Goal: Task Accomplishment & Management: Manage account settings

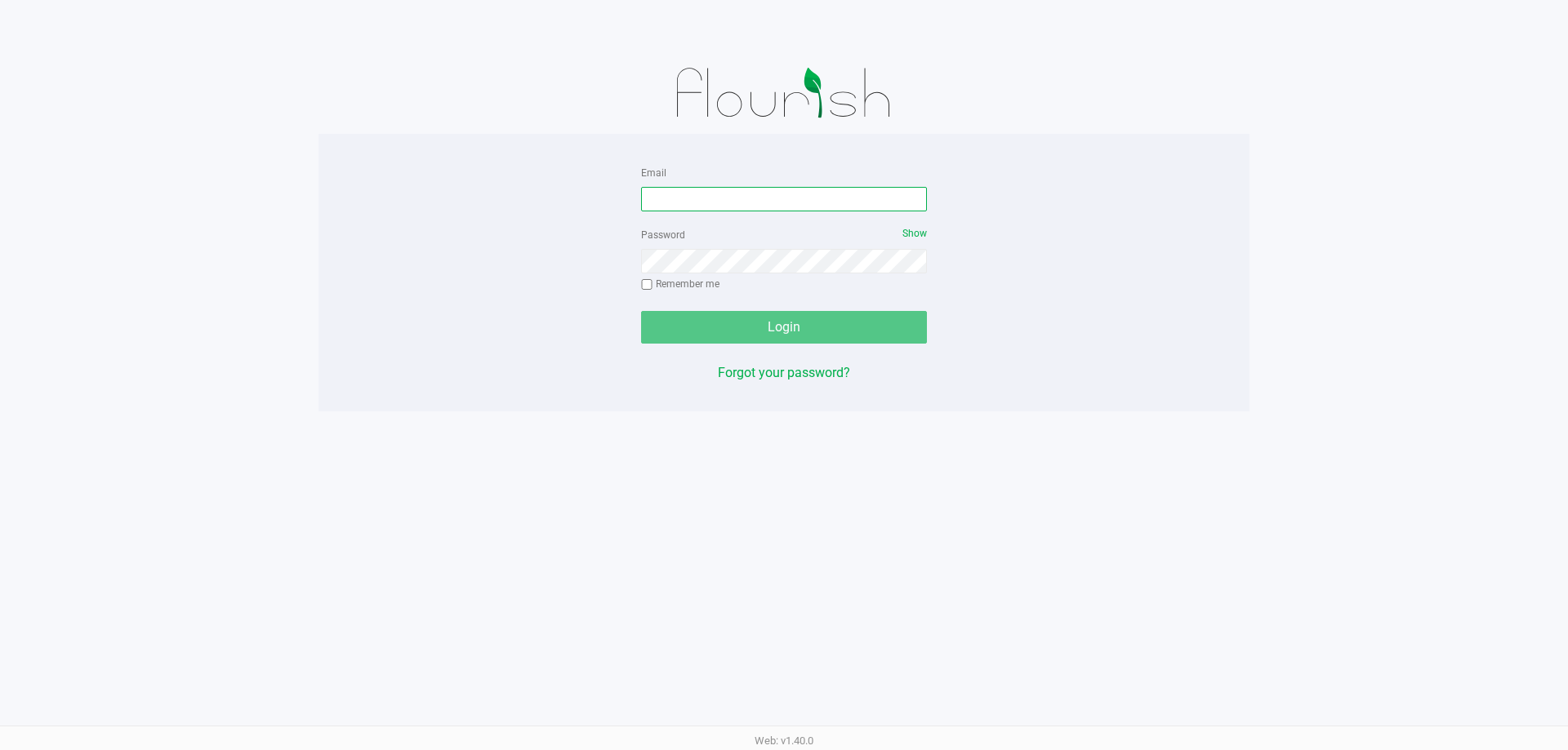
click at [834, 191] on input "Email" at bounding box center [784, 199] width 286 height 24
type input "[EMAIL_ADDRESS][DOMAIN_NAME]"
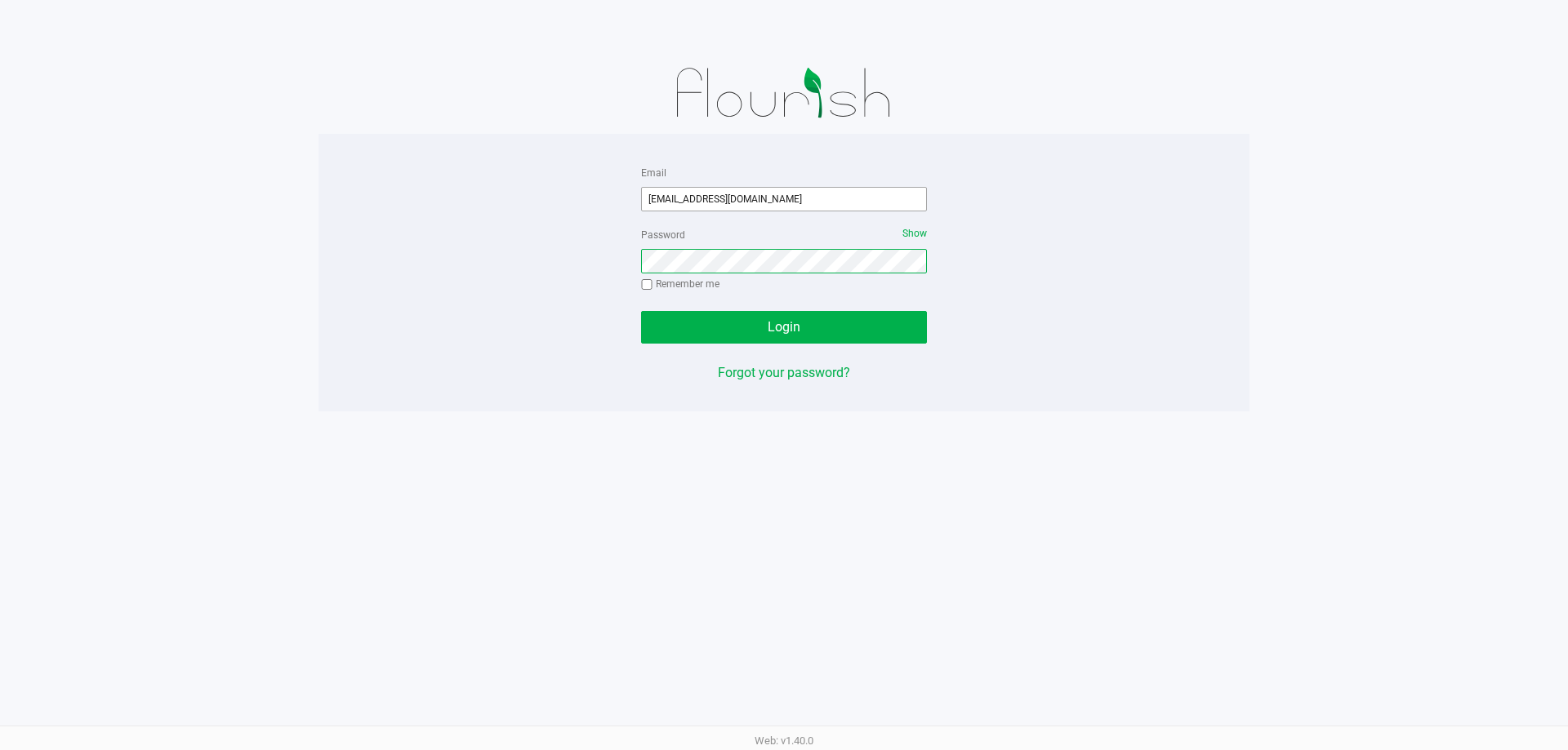
click at [641, 311] on button "Login" at bounding box center [784, 327] width 286 height 32
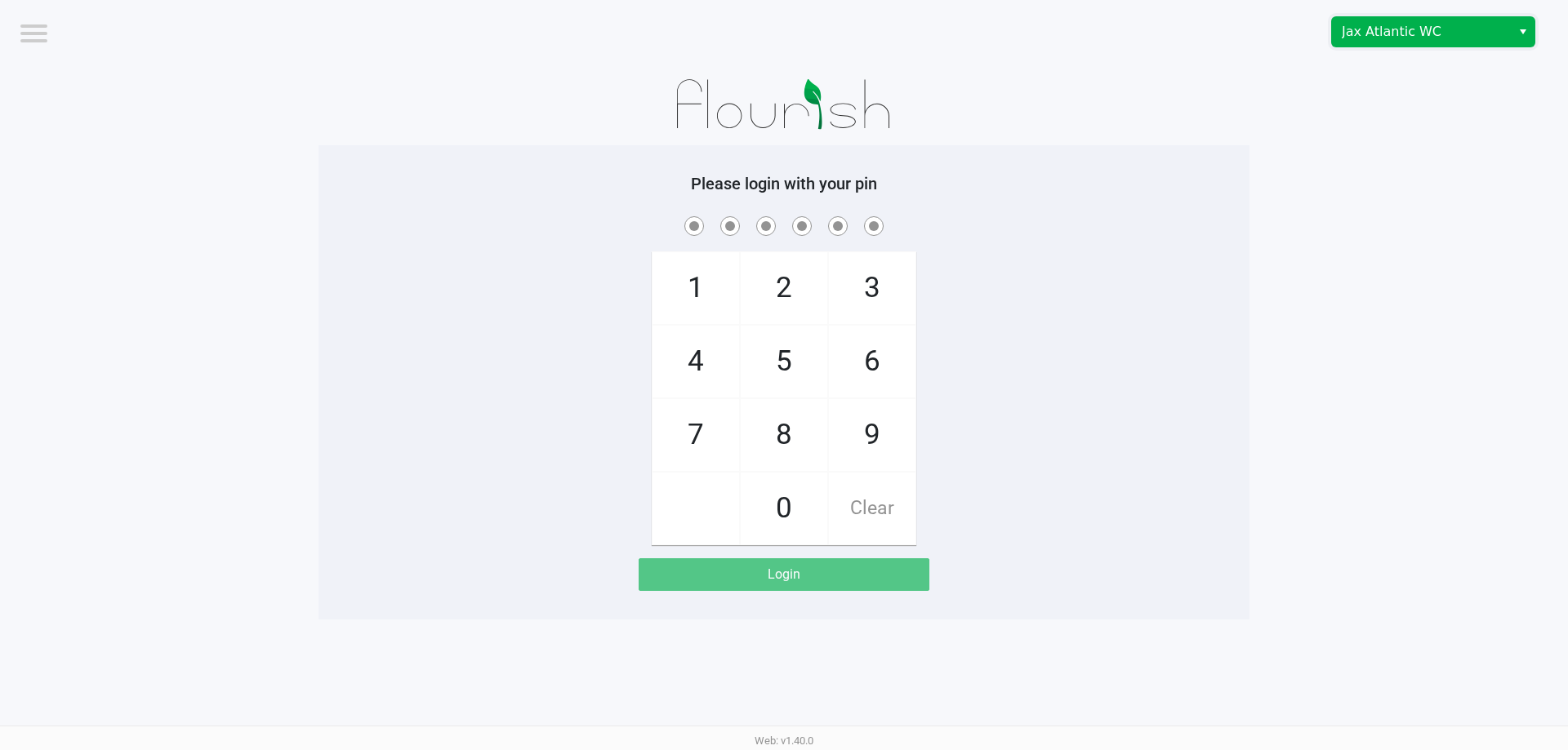
click at [1394, 33] on span "Jax Atlantic WC" at bounding box center [1421, 32] width 159 height 20
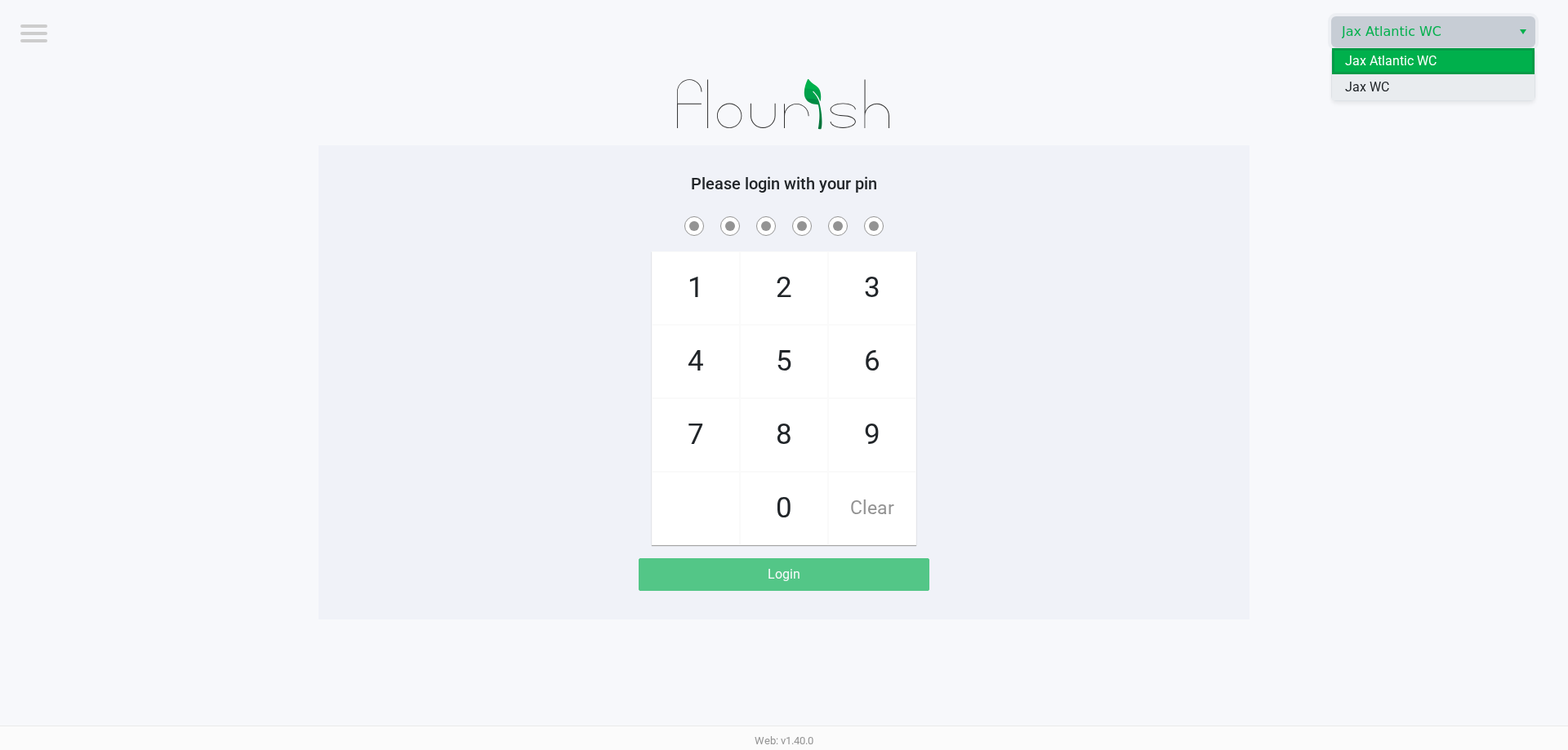
click at [1376, 83] on span "Jax WC" at bounding box center [1366, 87] width 44 height 20
checkbox input "true"
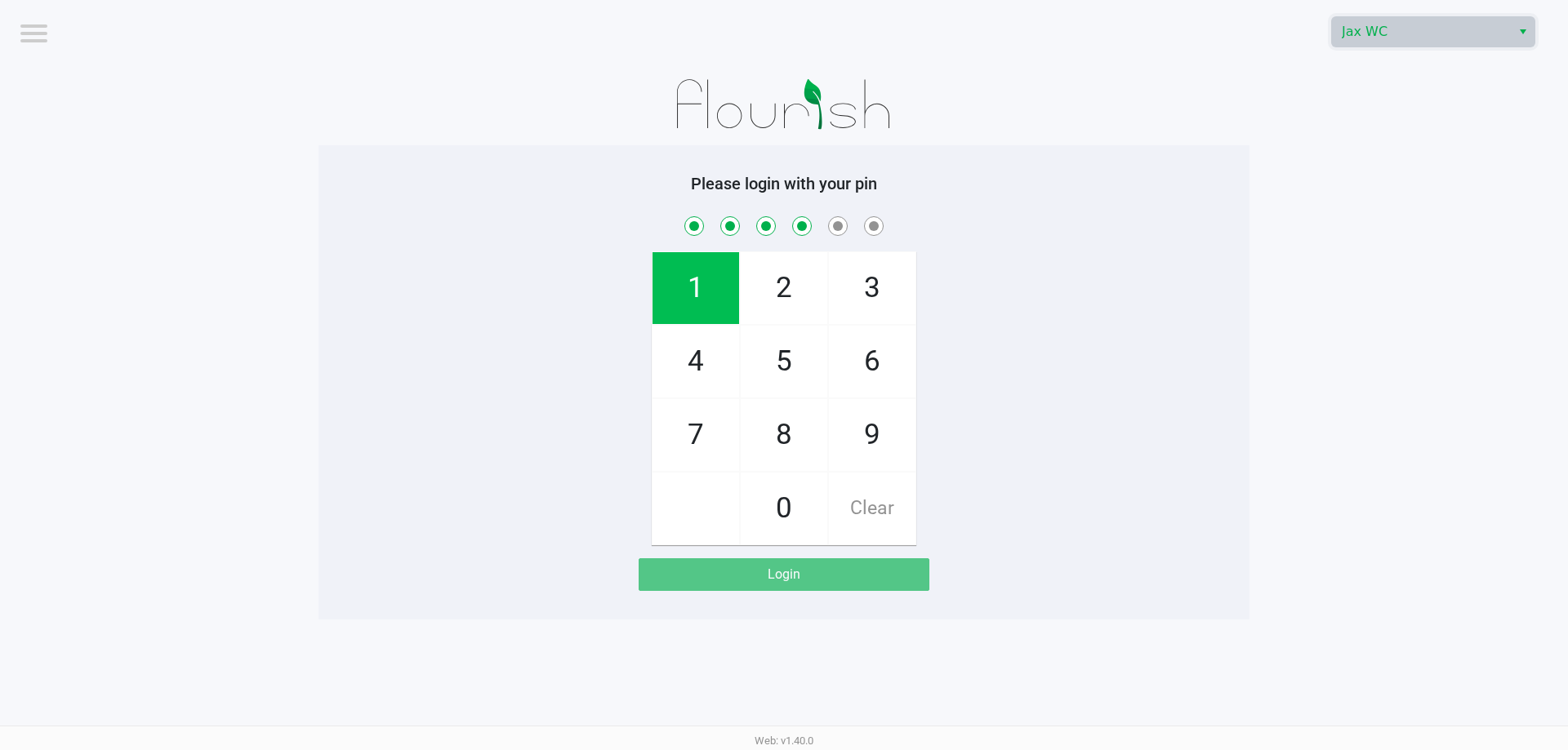
checkbox input "true"
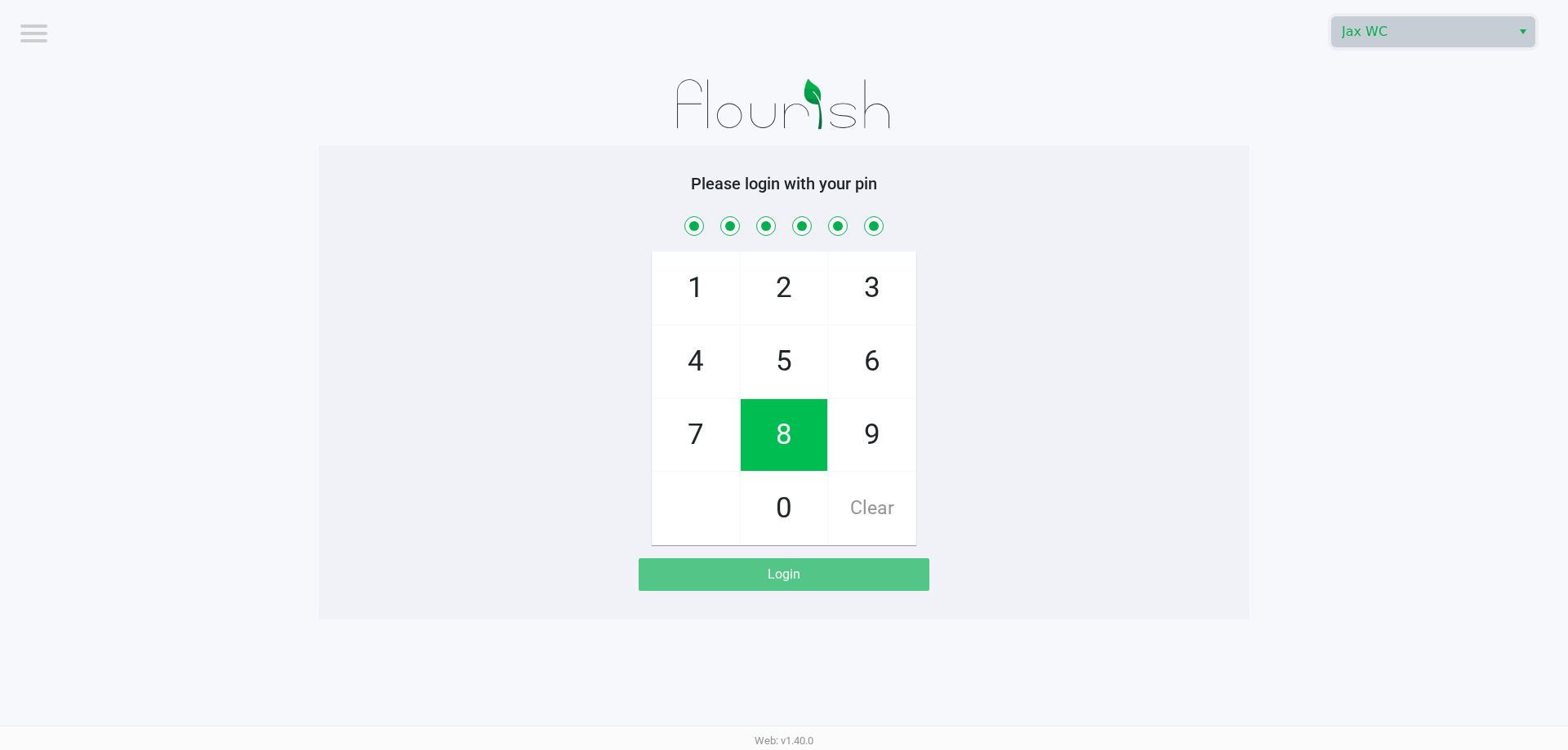
checkbox input "true"
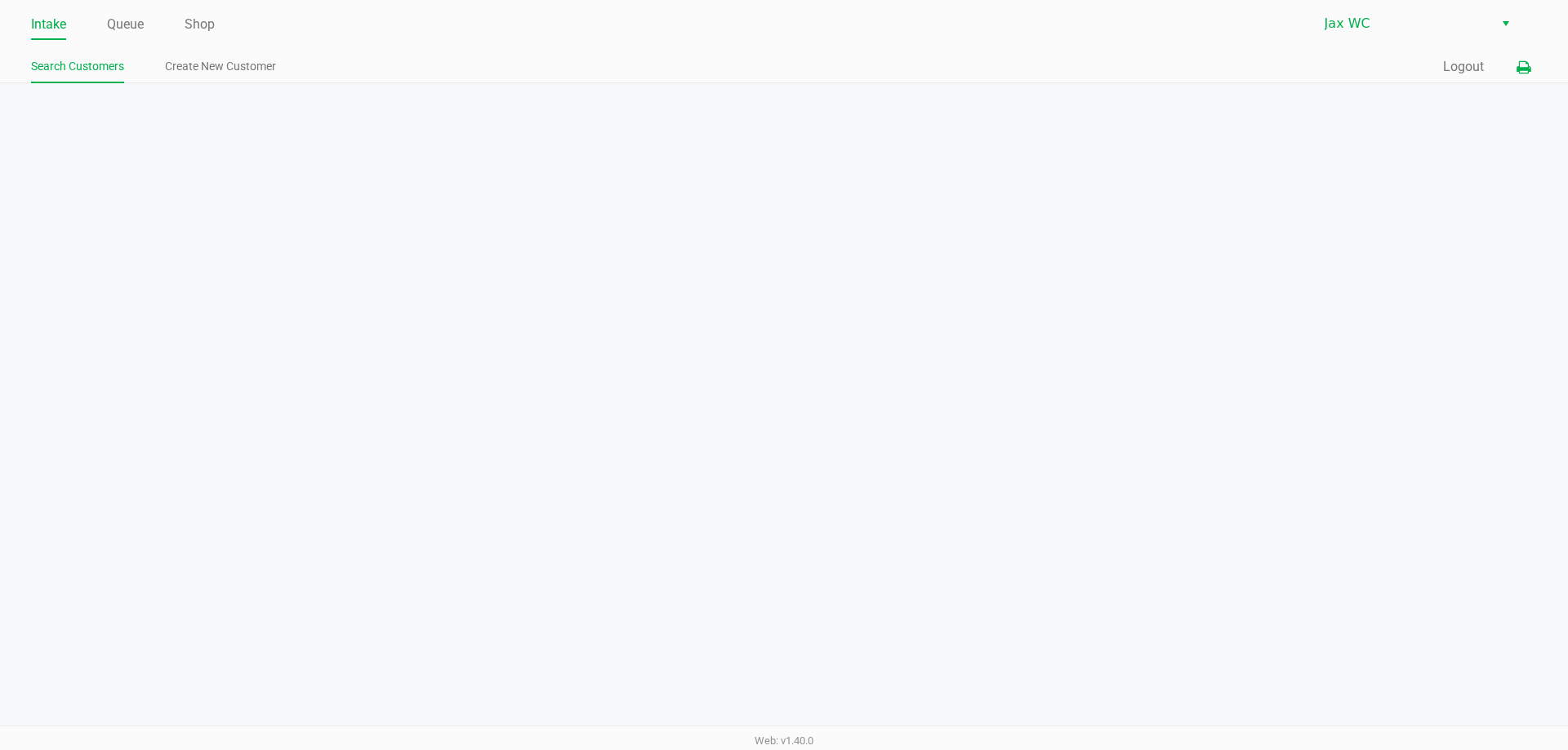
click at [1525, 68] on icon at bounding box center [1523, 68] width 14 height 12
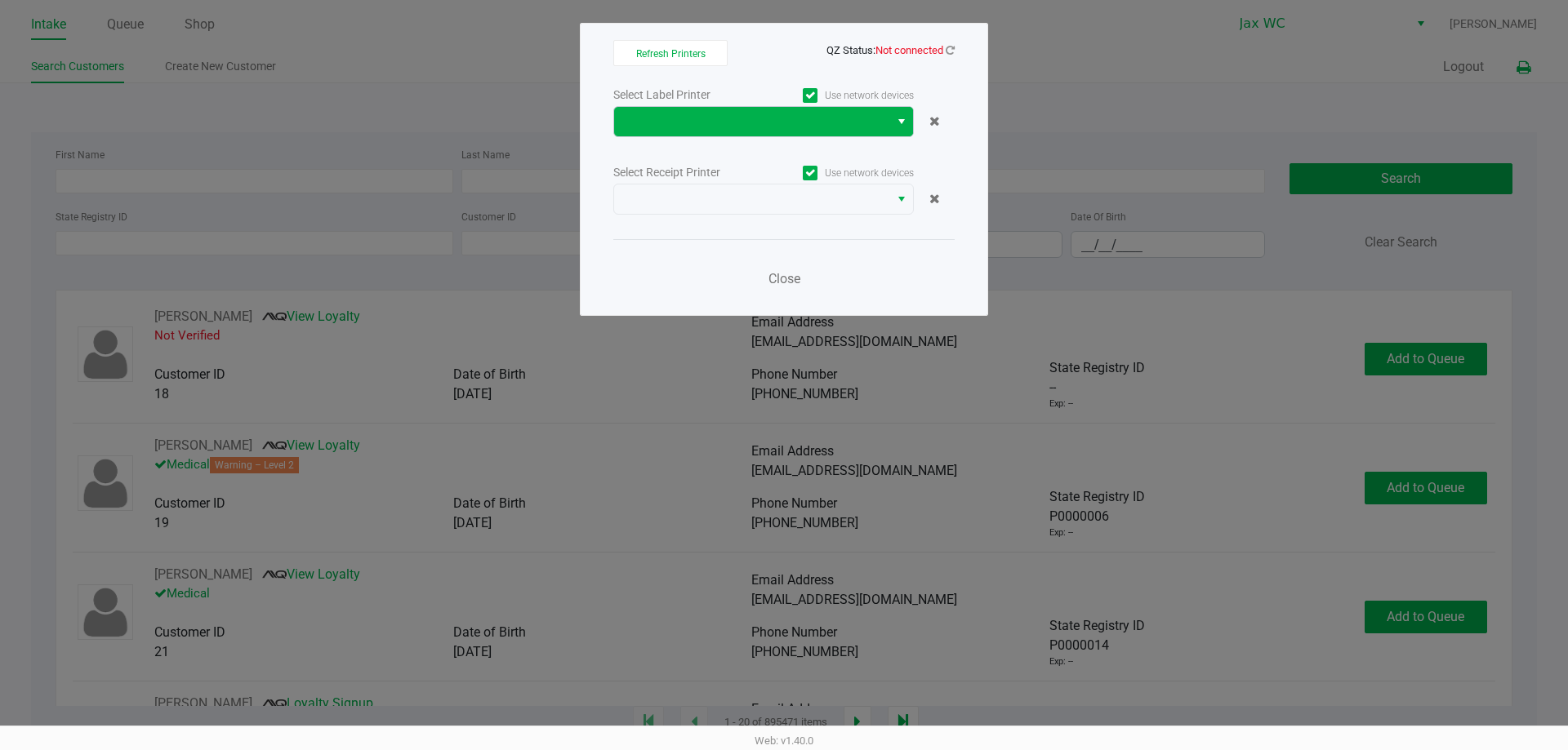
click at [892, 111] on button "Select" at bounding box center [901, 121] width 23 height 29
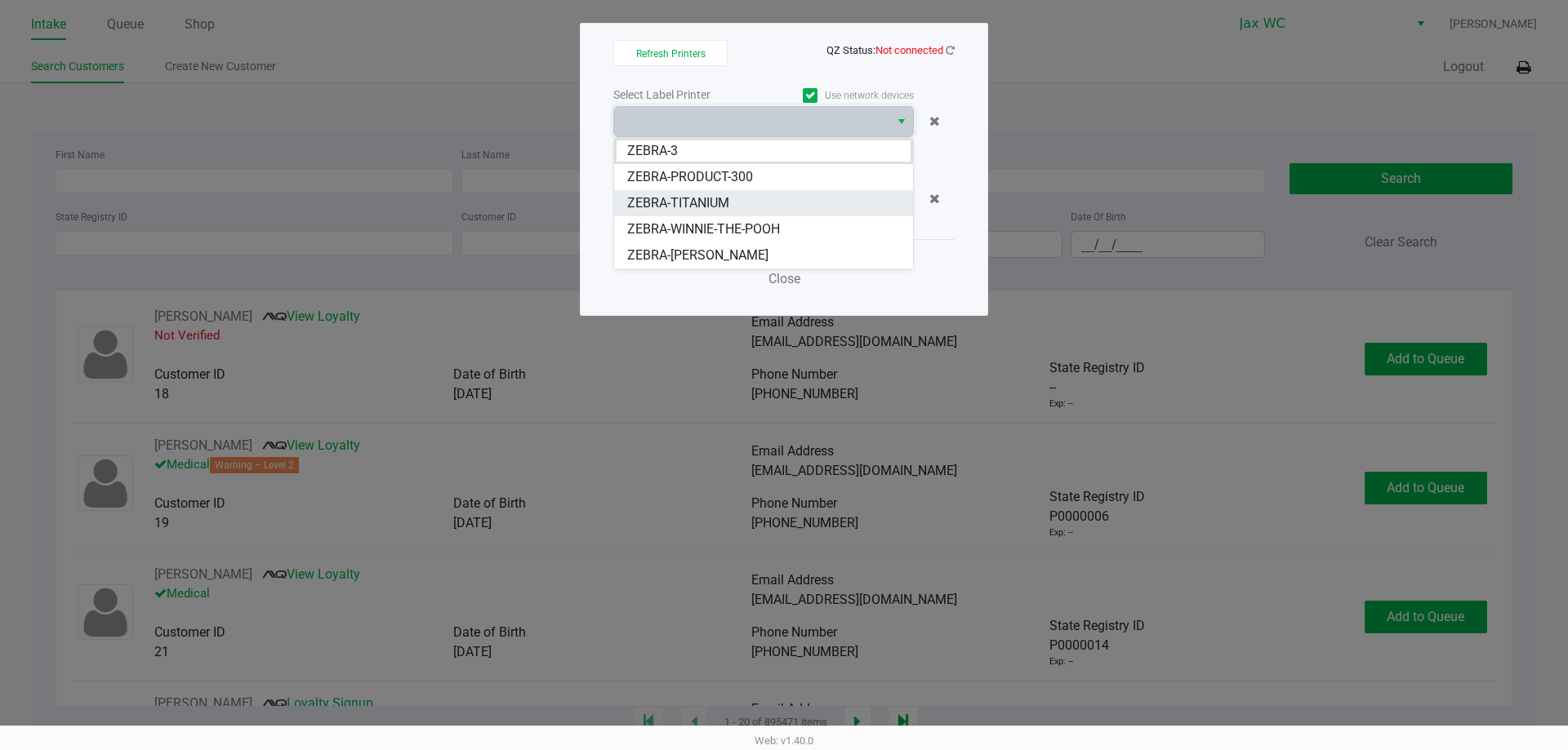
click at [743, 202] on li "ZEBRA-TITANIUM" at bounding box center [764, 203] width 299 height 26
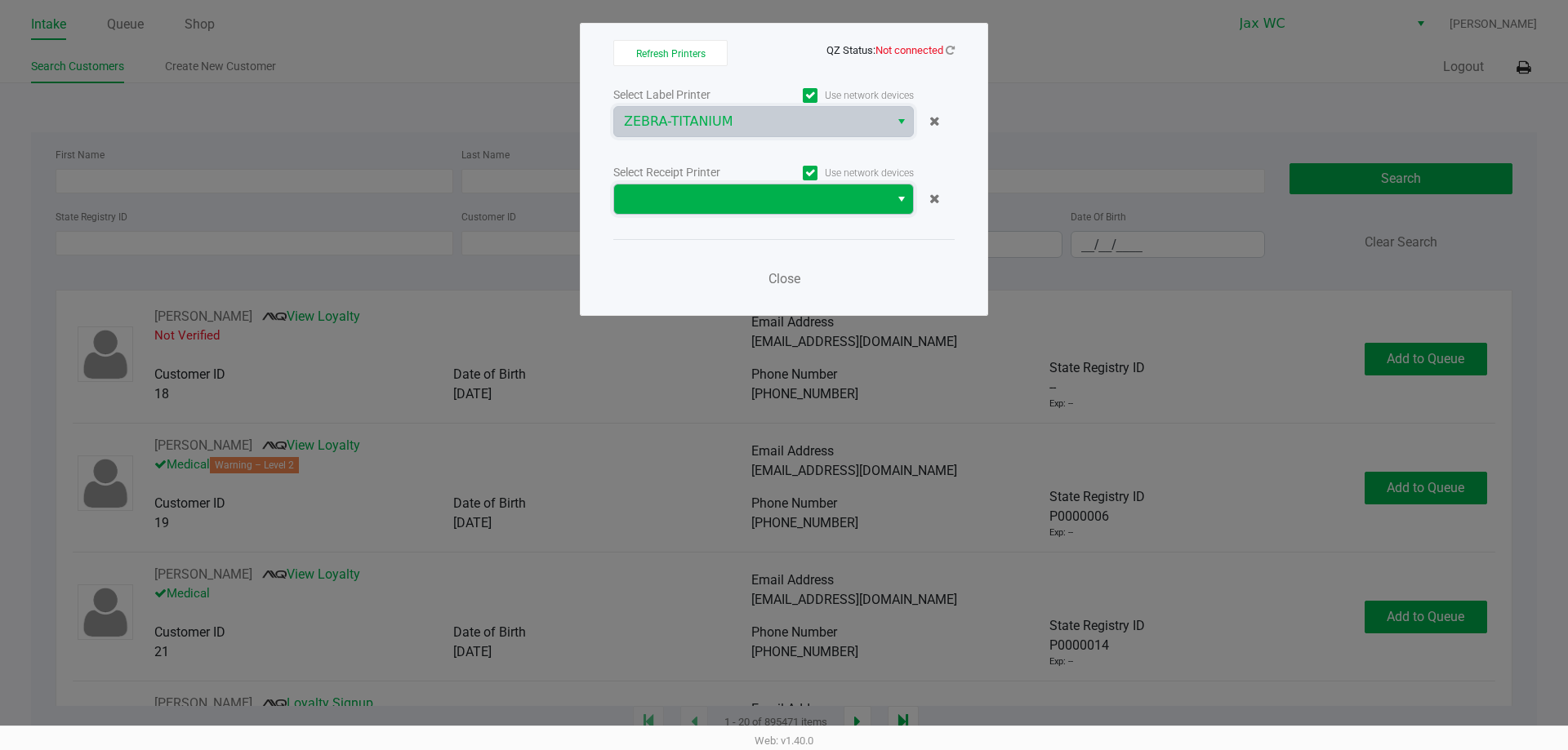
click at [743, 205] on span at bounding box center [751, 200] width 256 height 20
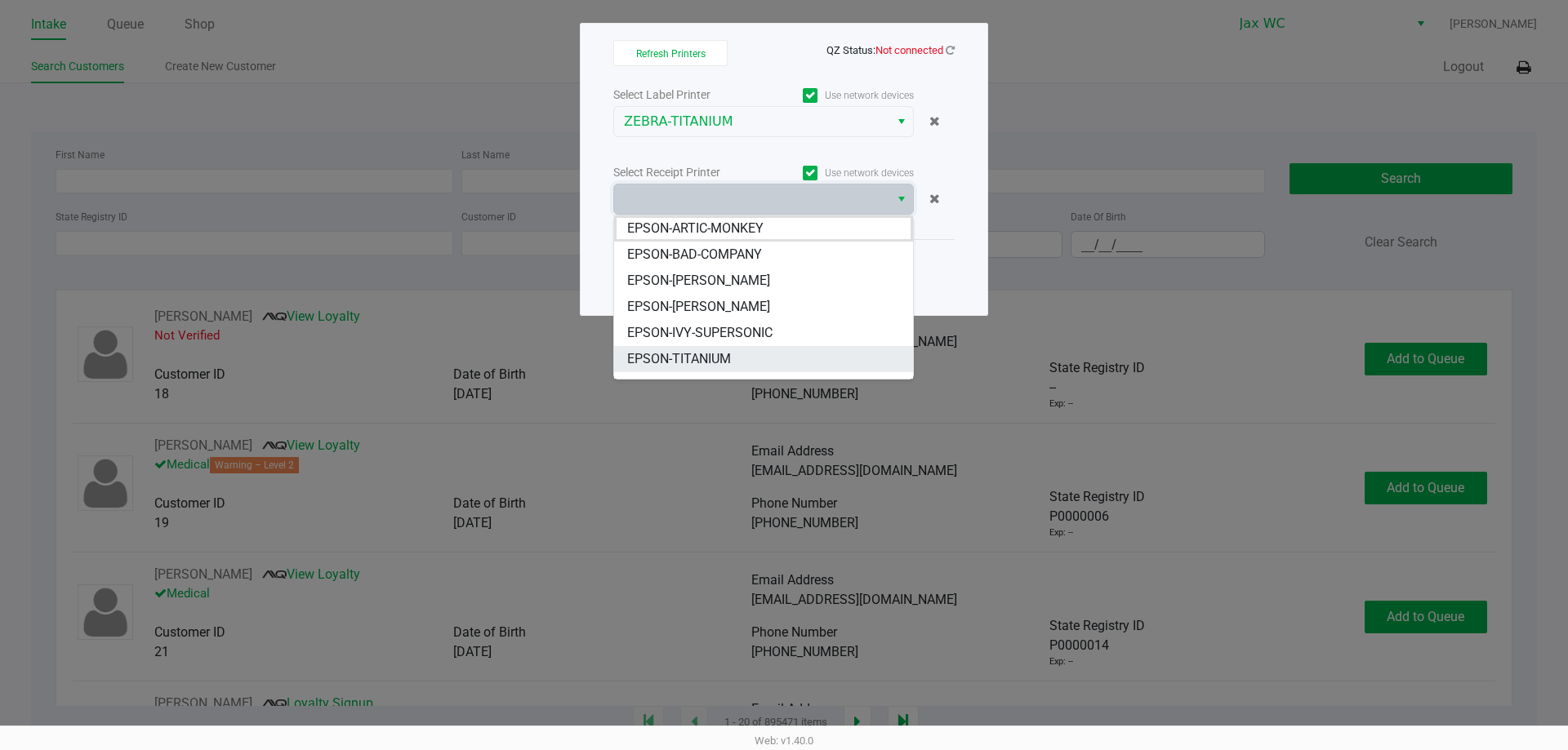
click at [697, 360] on span "EPSON-TITANIUM" at bounding box center [679, 360] width 104 height 20
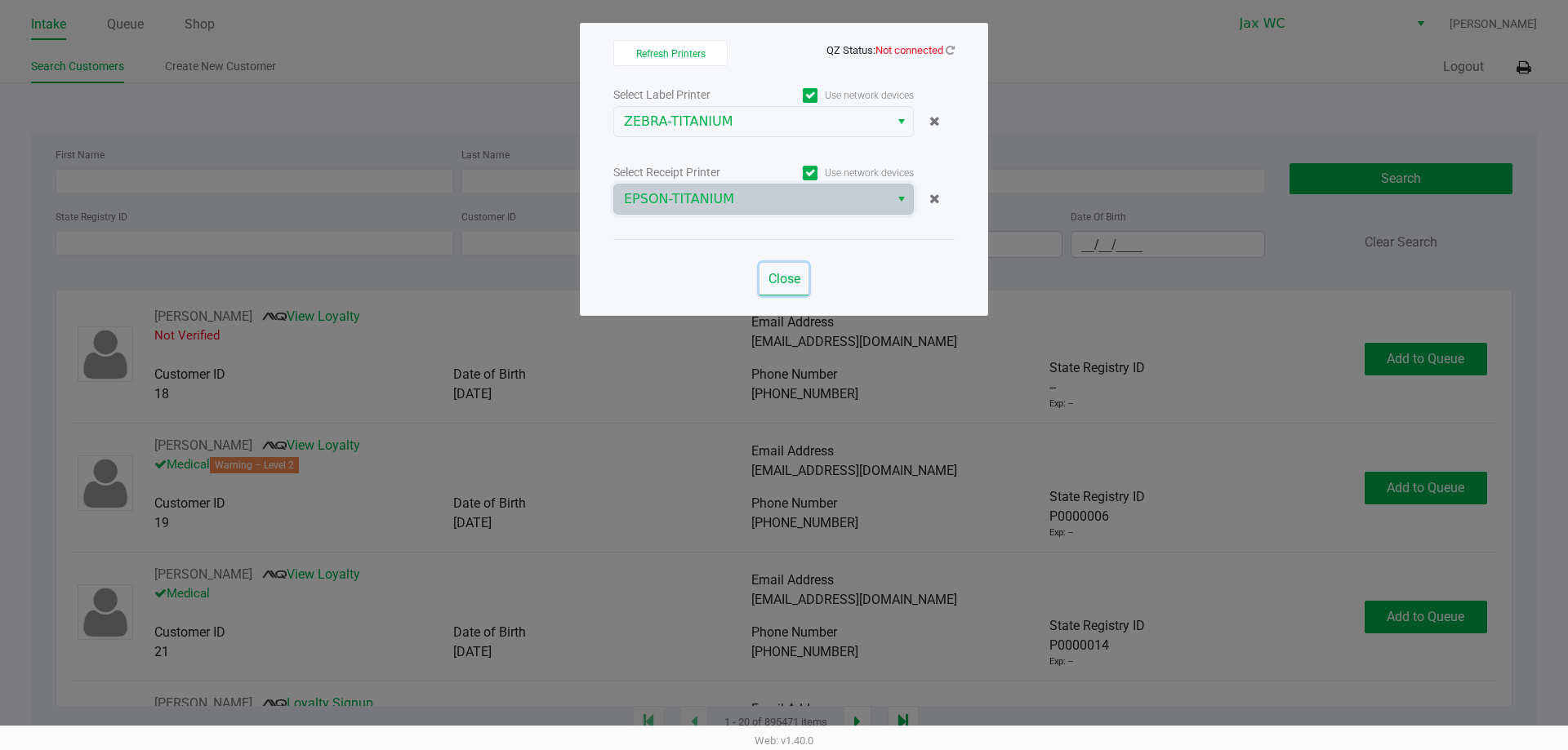
click at [769, 283] on span "Close" at bounding box center [784, 279] width 32 height 16
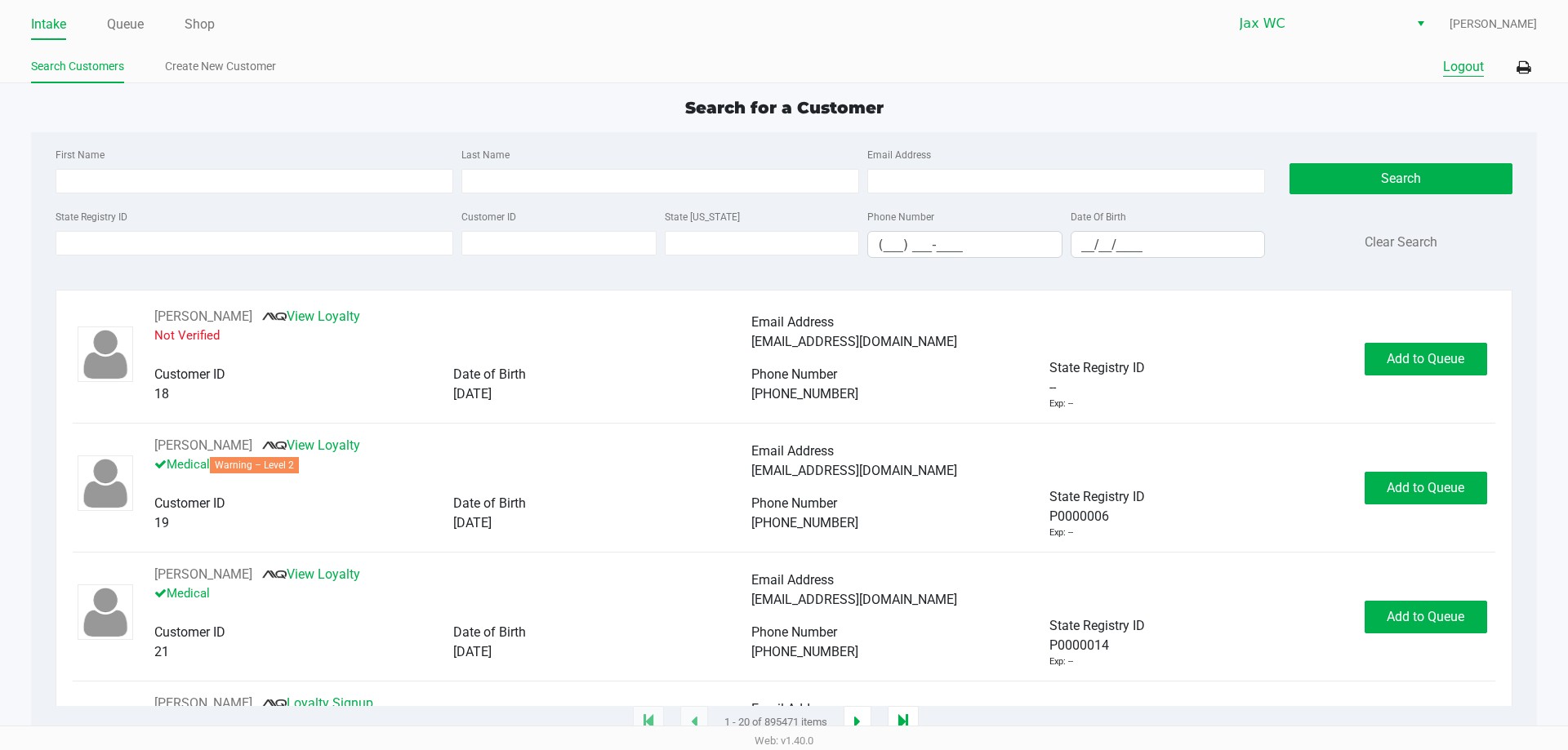
click at [1456, 65] on button "Logout" at bounding box center [1463, 67] width 41 height 20
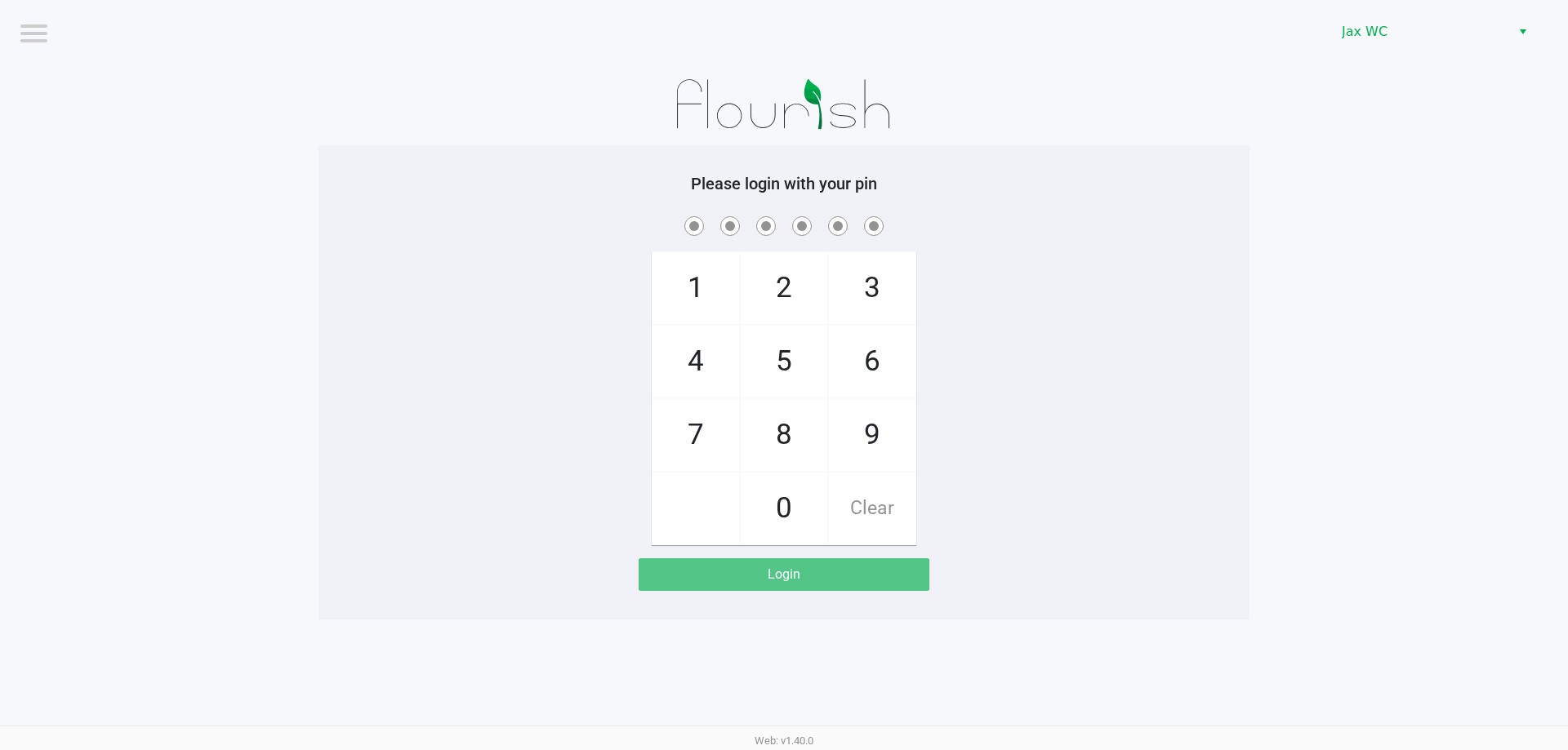
click at [100, 234] on app-pos-login-wrapper "Logout Jax WC Please login with your pin 1 4 7 2 5 8 0 3 6 9 Clear Login" at bounding box center [784, 310] width 1568 height 619
